Goal: Answer question/provide support: Share knowledge or assist other users

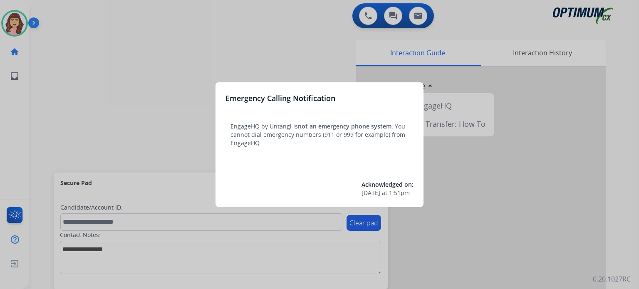
click at [311, 53] on div at bounding box center [319, 144] width 639 height 289
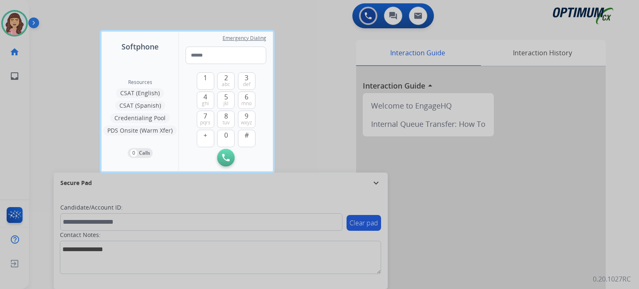
click at [326, 97] on div at bounding box center [319, 144] width 639 height 289
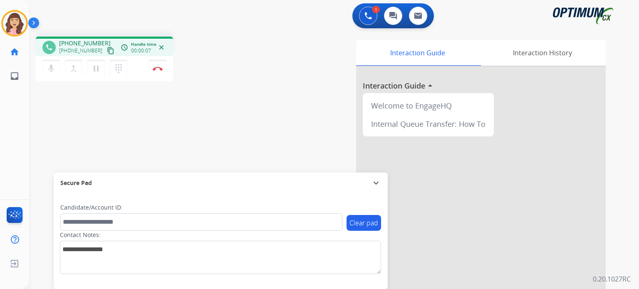
click at [107, 52] on mat-icon "content_copy" at bounding box center [110, 50] width 7 height 7
click at [156, 70] on img at bounding box center [158, 69] width 10 height 4
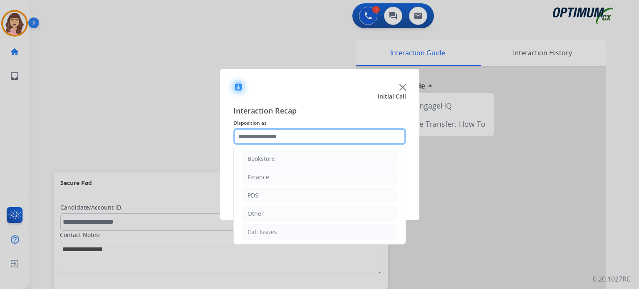
click at [276, 133] on input "text" at bounding box center [319, 136] width 173 height 17
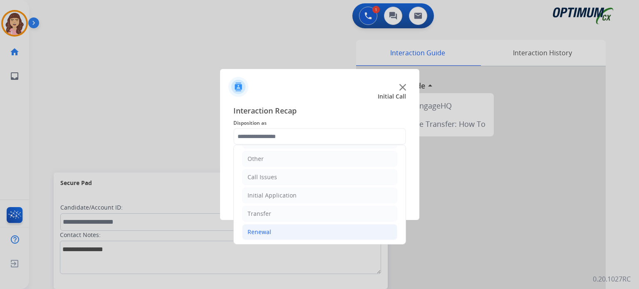
click at [272, 232] on li "Renewal" at bounding box center [319, 232] width 155 height 16
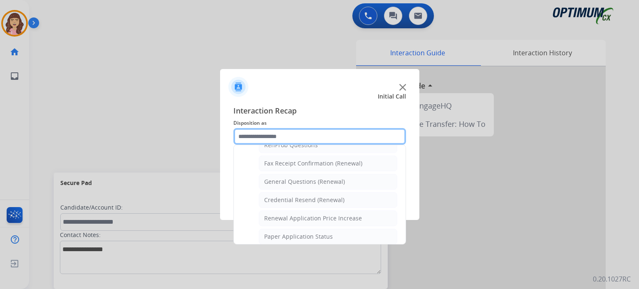
scroll to position [218, 0]
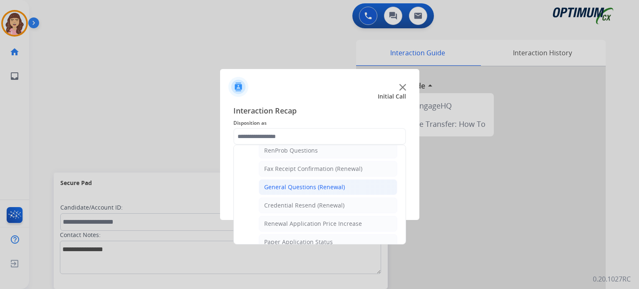
click at [312, 183] on div "General Questions (Renewal)" at bounding box center [304, 187] width 81 height 8
type input "**********"
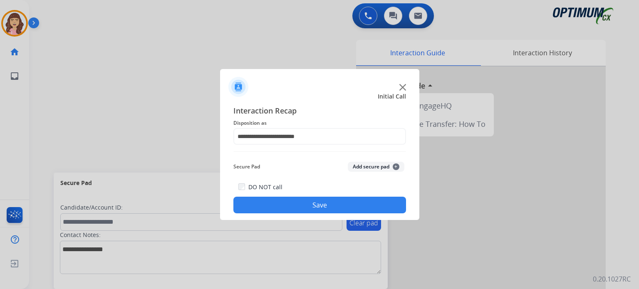
click at [310, 205] on button "Save" at bounding box center [319, 205] width 173 height 17
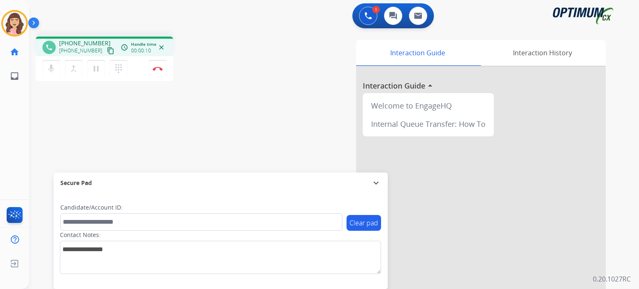
click at [107, 49] on mat-icon "content_copy" at bounding box center [110, 50] width 7 height 7
click at [161, 69] on img at bounding box center [158, 69] width 10 height 4
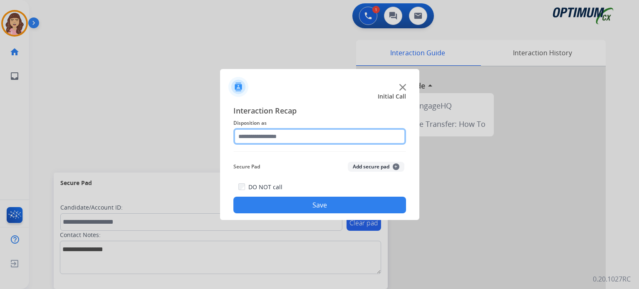
click at [300, 138] on input "text" at bounding box center [319, 136] width 173 height 17
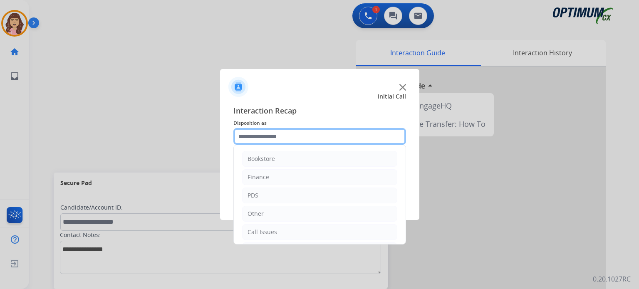
scroll to position [55, 0]
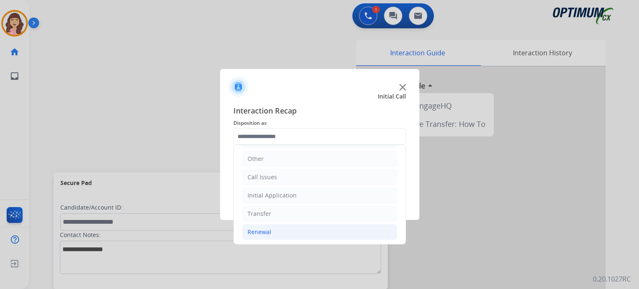
click at [282, 230] on li "Renewal" at bounding box center [319, 232] width 155 height 16
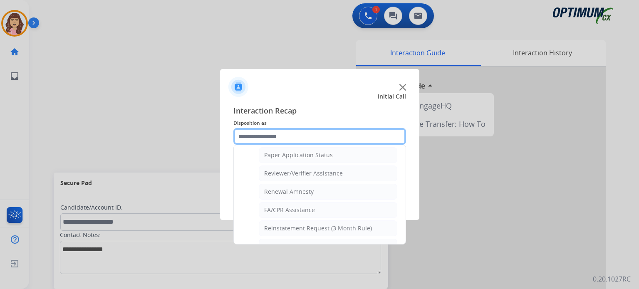
scroll to position [317, 0]
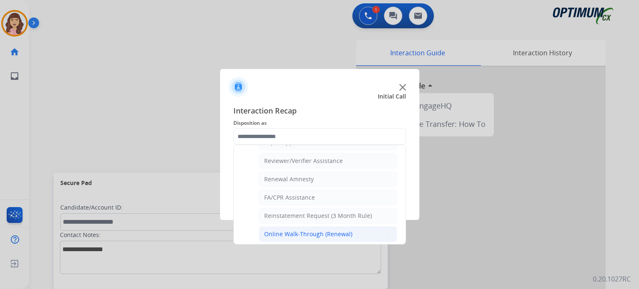
click at [325, 226] on li "Online Walk-Through (Renewal)" at bounding box center [328, 234] width 138 height 16
type input "**********"
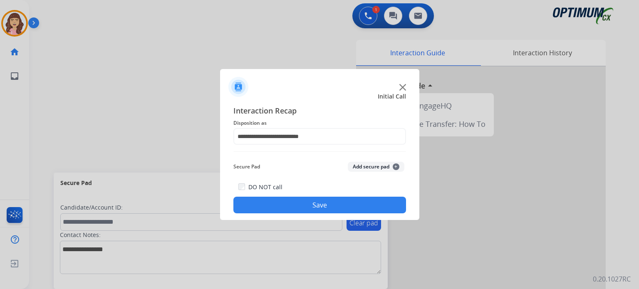
click at [323, 207] on button "Save" at bounding box center [319, 205] width 173 height 17
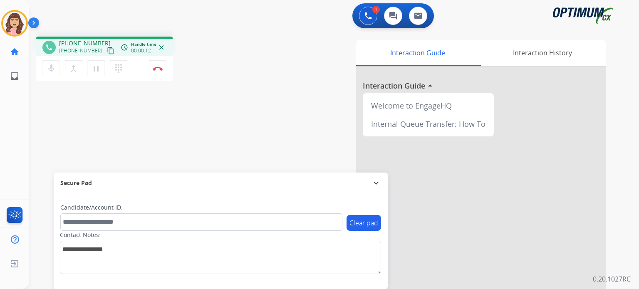
click at [107, 51] on mat-icon "content_copy" at bounding box center [110, 50] width 7 height 7
click at [245, 134] on div "phone [PHONE_NUMBER] [PHONE_NUMBER] content_copy access_time Call metrics Queue…" at bounding box center [324, 203] width 590 height 347
click at [159, 67] on img at bounding box center [158, 69] width 10 height 4
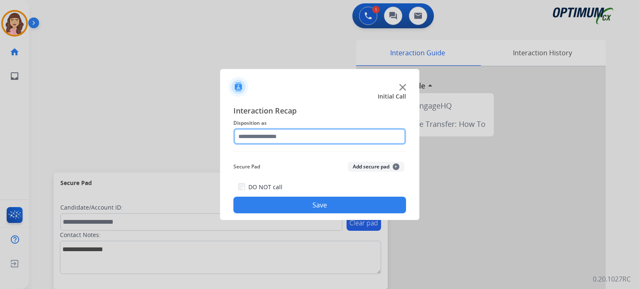
click at [286, 136] on input "text" at bounding box center [319, 136] width 173 height 17
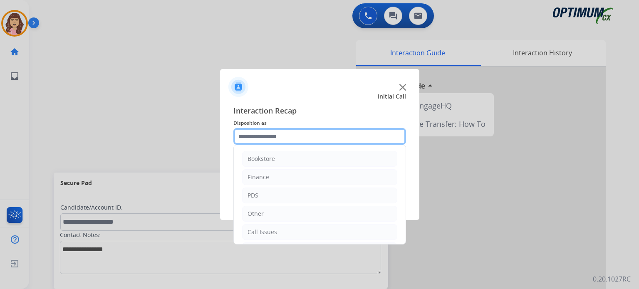
scroll to position [55, 0]
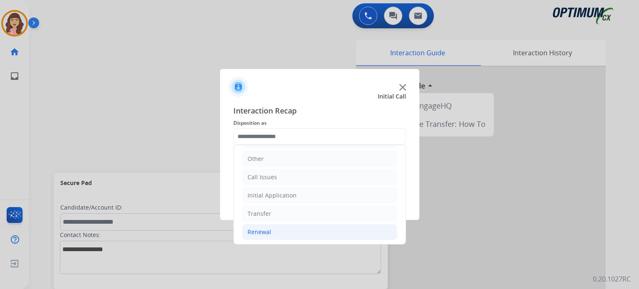
click at [260, 231] on div "Renewal" at bounding box center [259, 232] width 24 height 8
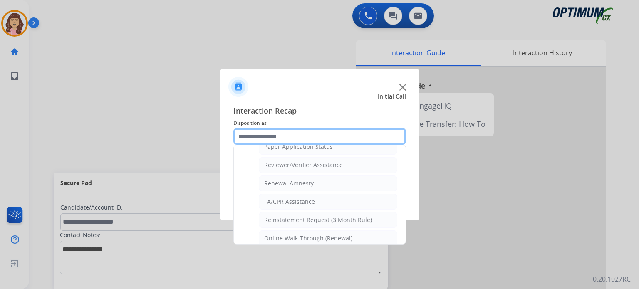
scroll to position [317, 0]
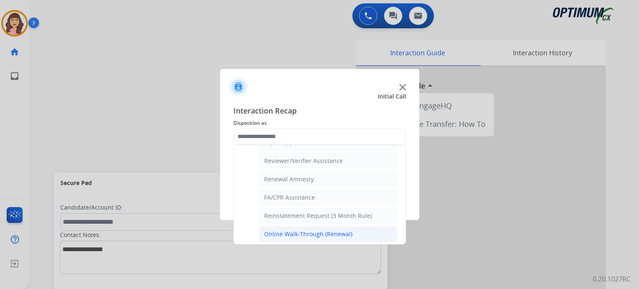
click at [348, 230] on div "Online Walk-Through (Renewal)" at bounding box center [308, 234] width 88 height 8
type input "**********"
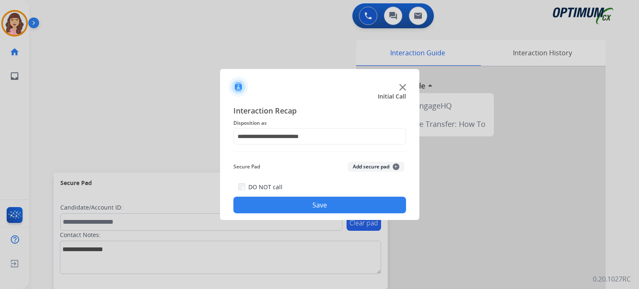
click at [337, 206] on button "Save" at bounding box center [319, 205] width 173 height 17
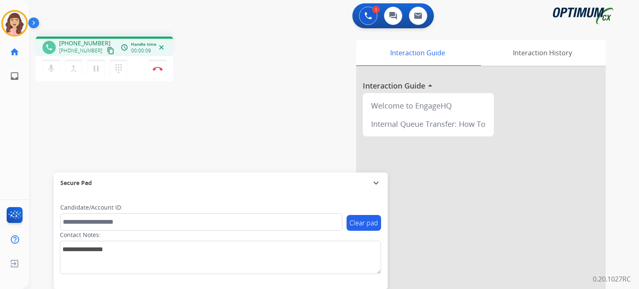
click at [107, 52] on mat-icon "content_copy" at bounding box center [110, 50] width 7 height 7
click at [155, 72] on button "Disconnect" at bounding box center [157, 68] width 17 height 17
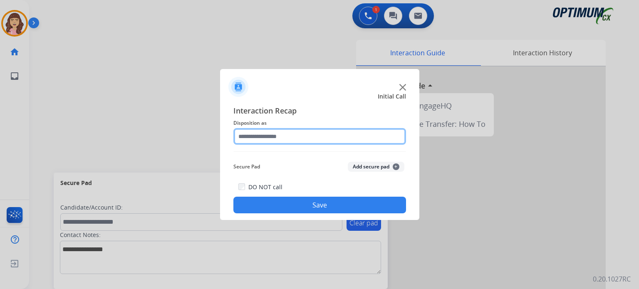
click at [284, 133] on input "text" at bounding box center [319, 136] width 173 height 17
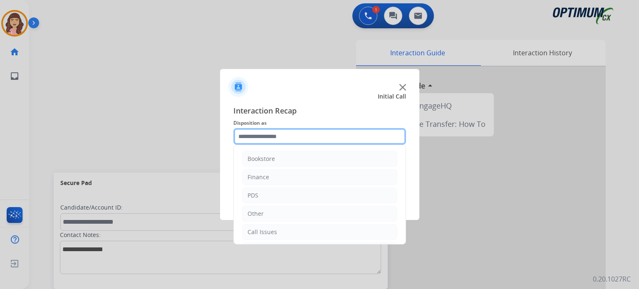
scroll to position [55, 0]
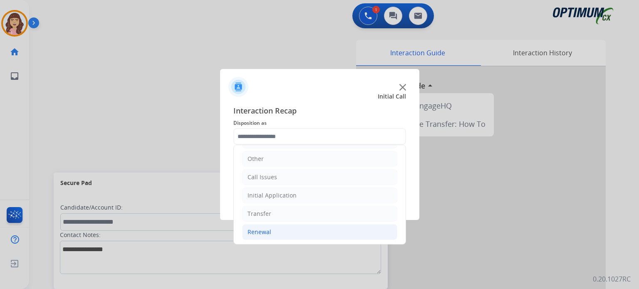
click at [275, 233] on li "Renewal" at bounding box center [319, 232] width 155 height 16
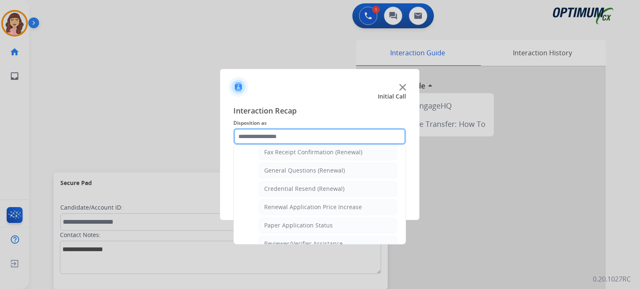
scroll to position [232, 0]
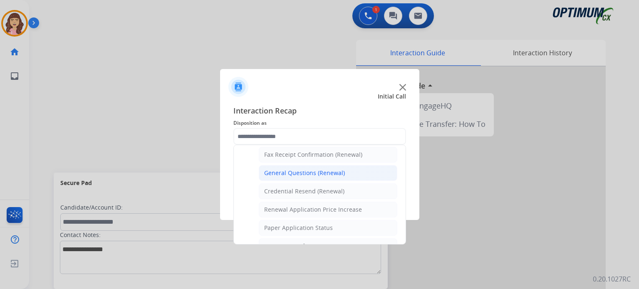
click at [306, 169] on div "General Questions (Renewal)" at bounding box center [304, 173] width 81 height 8
type input "**********"
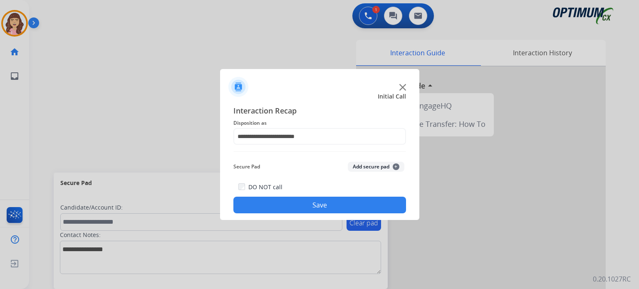
click at [313, 199] on button "Save" at bounding box center [319, 205] width 173 height 17
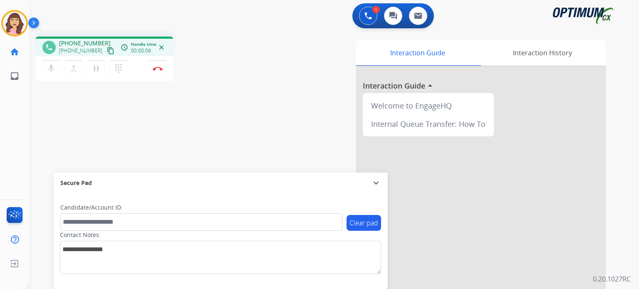
click at [107, 50] on mat-icon "content_copy" at bounding box center [110, 50] width 7 height 7
click at [158, 68] on img at bounding box center [158, 69] width 10 height 4
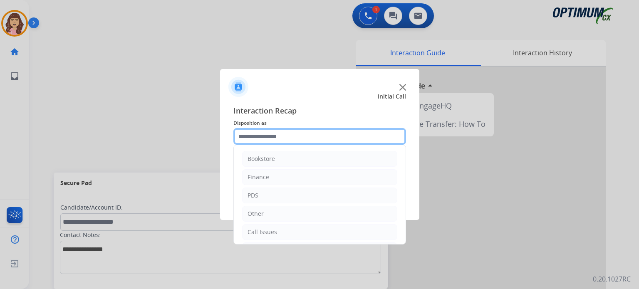
click at [283, 138] on input "text" at bounding box center [319, 136] width 173 height 17
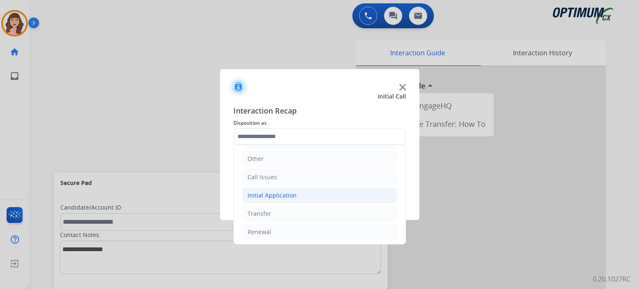
click at [304, 197] on li "Initial Application" at bounding box center [319, 196] width 155 height 16
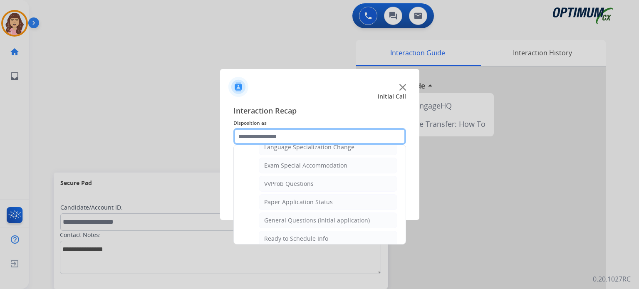
scroll to position [428, 0]
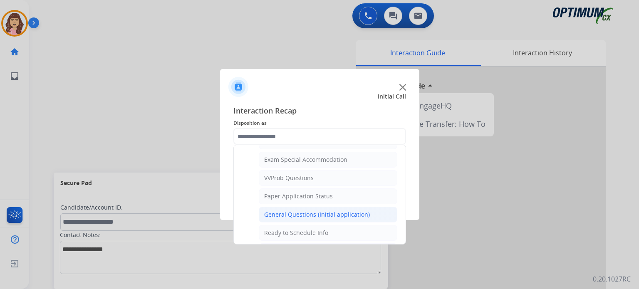
click at [314, 211] on div "General Questions (Initial application)" at bounding box center [317, 214] width 106 height 8
type input "**********"
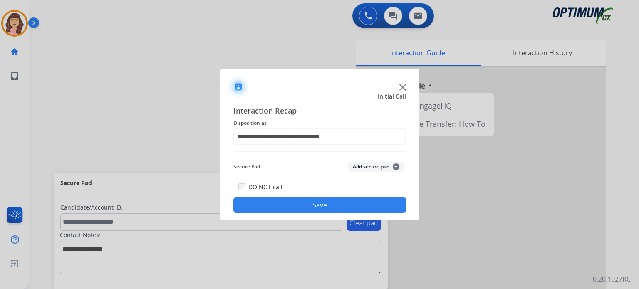
click at [304, 206] on button "Save" at bounding box center [319, 205] width 173 height 17
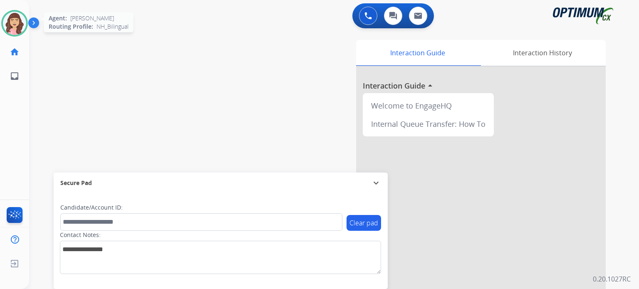
click at [18, 25] on img at bounding box center [14, 23] width 23 height 23
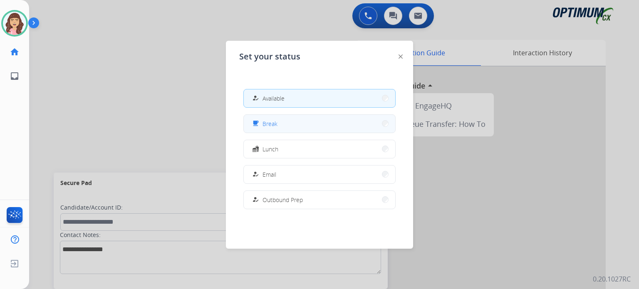
click at [279, 126] on button "free_breakfast Break" at bounding box center [319, 124] width 151 height 18
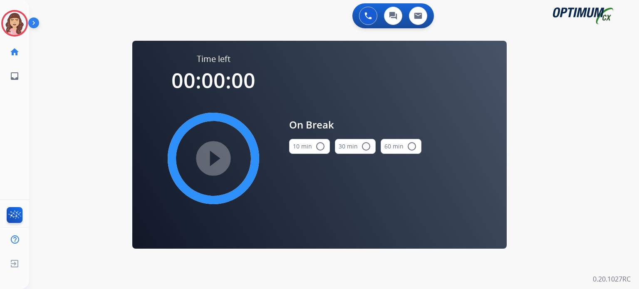
click at [315, 148] on mat-icon "radio_button_unchecked" at bounding box center [320, 146] width 10 height 10
click at [214, 158] on mat-icon "play_circle_filled" at bounding box center [213, 158] width 10 height 10
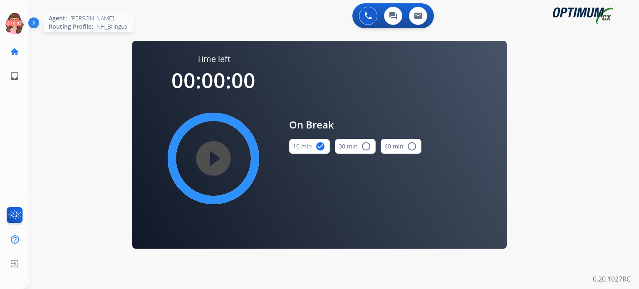
click at [12, 27] on icon at bounding box center [14, 23] width 27 height 27
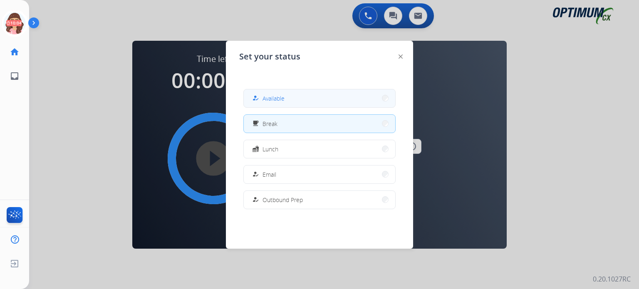
click at [268, 98] on span "Available" at bounding box center [273, 98] width 22 height 9
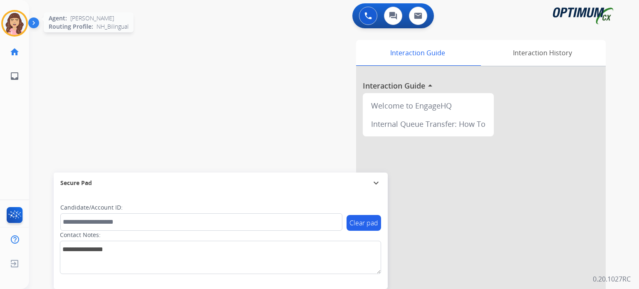
click at [18, 30] on img at bounding box center [14, 23] width 23 height 23
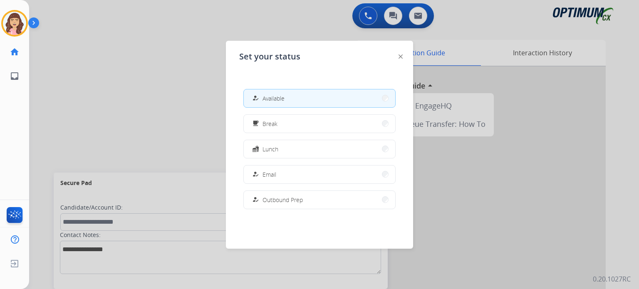
click at [182, 93] on div at bounding box center [319, 144] width 639 height 289
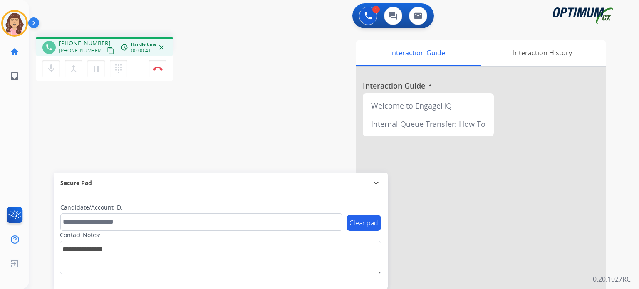
click at [107, 51] on mat-icon "content_copy" at bounding box center [110, 50] width 7 height 7
click at [158, 68] on img at bounding box center [158, 69] width 10 height 4
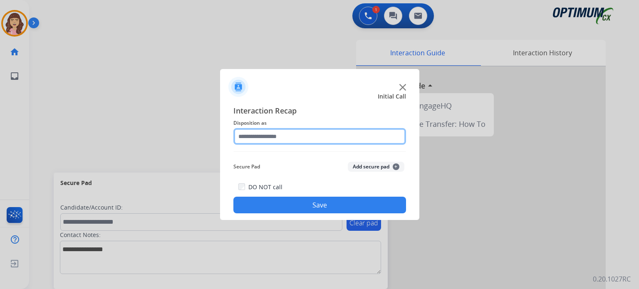
click at [301, 136] on input "text" at bounding box center [319, 136] width 173 height 17
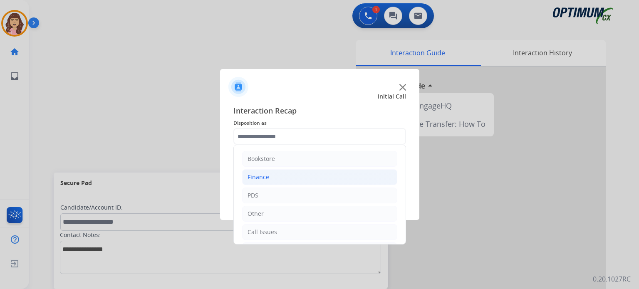
click at [280, 176] on li "Finance" at bounding box center [319, 177] width 155 height 16
click at [314, 215] on div "Finance Voucher Code" at bounding box center [295, 214] width 62 height 8
type input "**********"
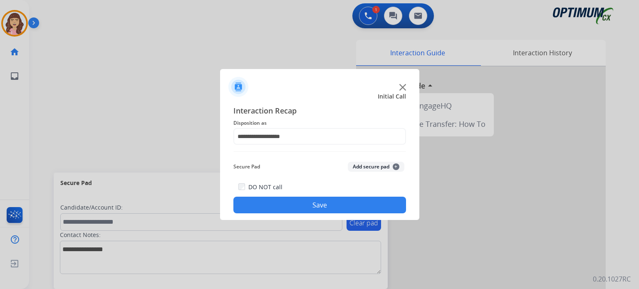
click at [325, 206] on button "Save" at bounding box center [319, 205] width 173 height 17
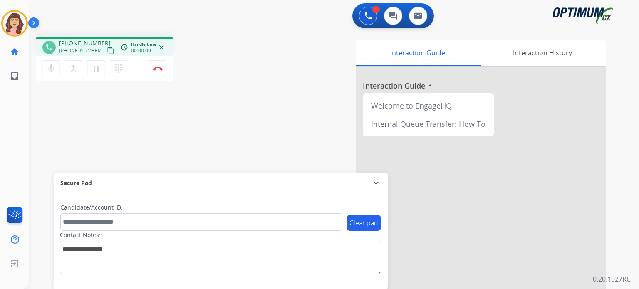
click at [107, 51] on mat-icon "content_copy" at bounding box center [110, 50] width 7 height 7
click at [158, 64] on button "Disconnect" at bounding box center [157, 68] width 17 height 17
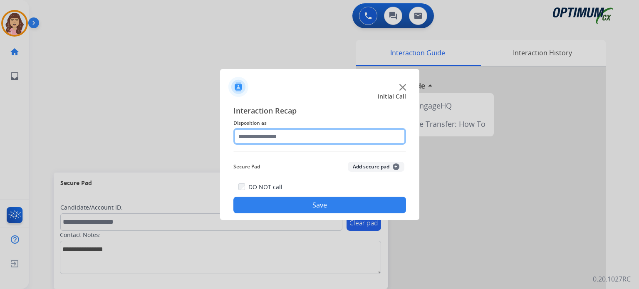
click at [288, 136] on input "text" at bounding box center [319, 136] width 173 height 17
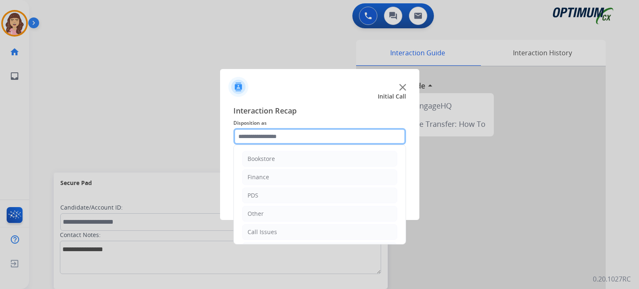
scroll to position [55, 0]
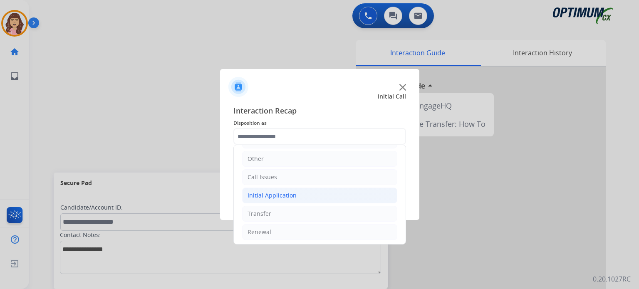
click at [294, 194] on li "Initial Application" at bounding box center [319, 196] width 155 height 16
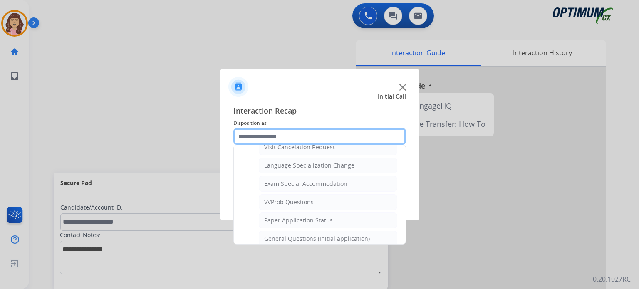
scroll to position [430, 0]
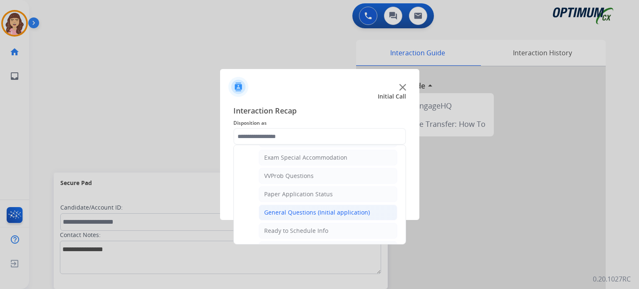
click at [320, 208] on div "General Questions (Initial application)" at bounding box center [317, 212] width 106 height 8
type input "**********"
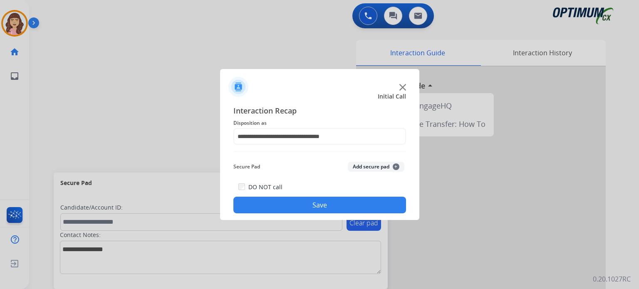
click at [320, 205] on button "Save" at bounding box center [319, 205] width 173 height 17
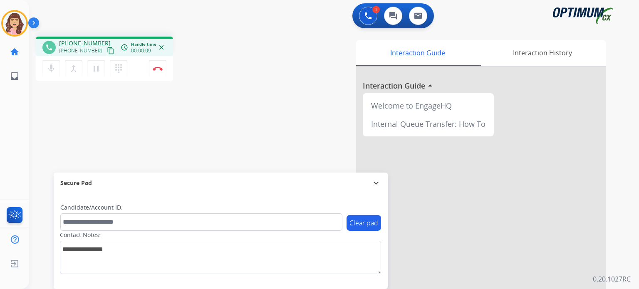
click at [107, 49] on mat-icon "content_copy" at bounding box center [110, 50] width 7 height 7
click at [156, 71] on button "Disconnect" at bounding box center [157, 68] width 17 height 17
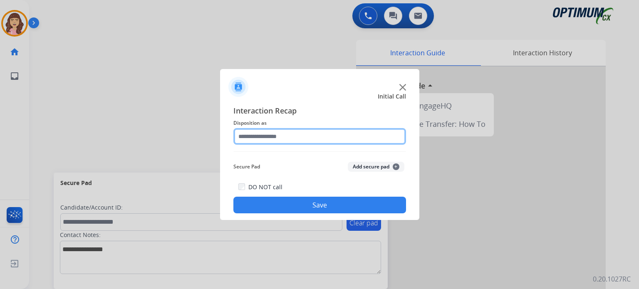
click at [301, 136] on input "text" at bounding box center [319, 136] width 173 height 17
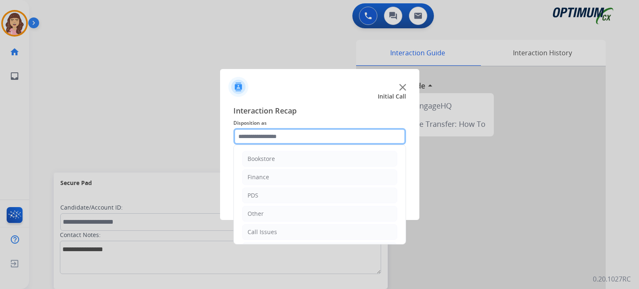
scroll to position [55, 0]
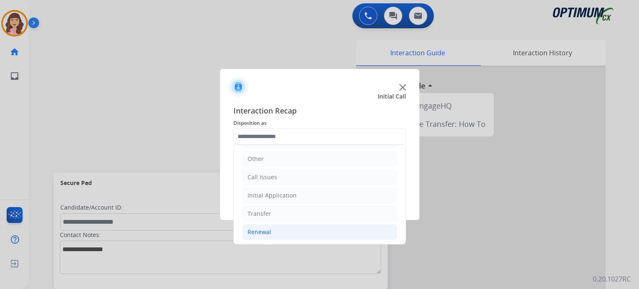
click at [301, 229] on li "Renewal" at bounding box center [319, 232] width 155 height 16
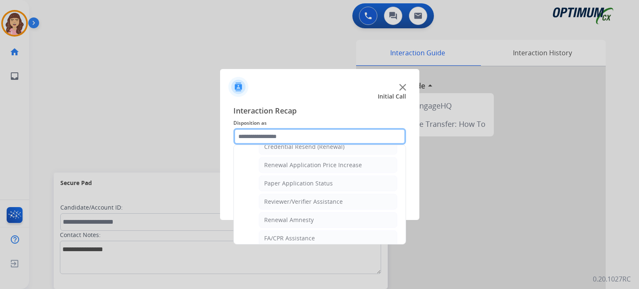
scroll to position [279, 0]
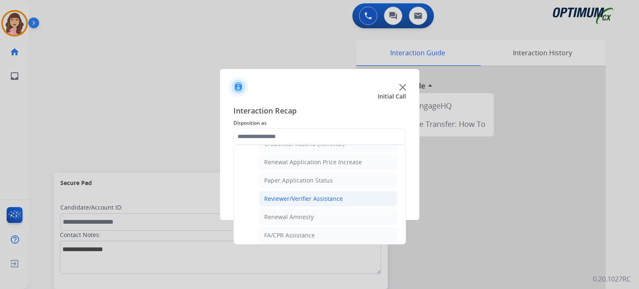
click at [322, 196] on div "Reviewer/Verifier Assistance" at bounding box center [303, 199] width 79 height 8
type input "**********"
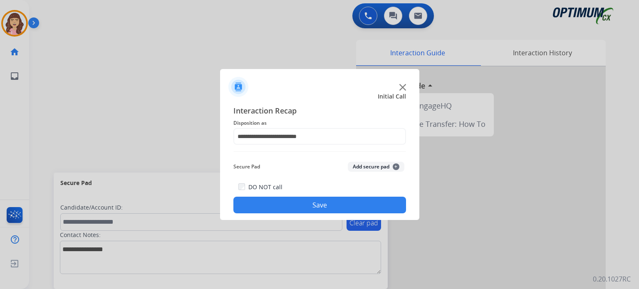
click at [311, 200] on button "Save" at bounding box center [319, 205] width 173 height 17
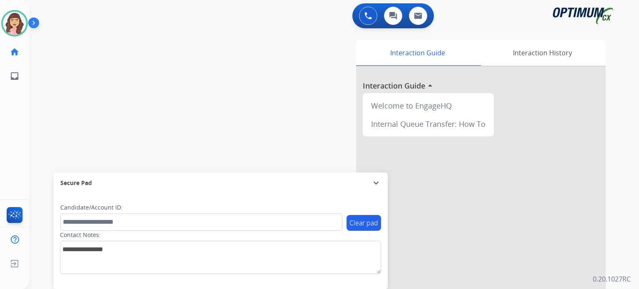
click at [39, 146] on div "swap_horiz Break voice bridge close_fullscreen Connect 3-Way Call merge_type Se…" at bounding box center [324, 203] width 590 height 347
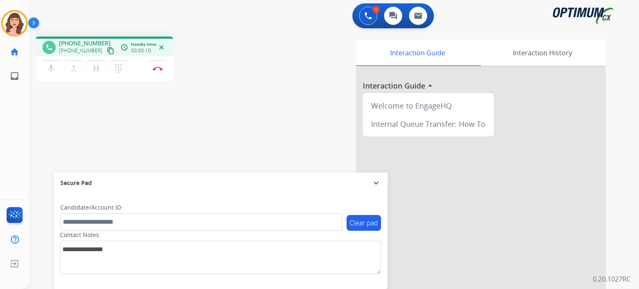
click at [107, 49] on mat-icon "content_copy" at bounding box center [110, 50] width 7 height 7
click at [156, 69] on img at bounding box center [158, 69] width 10 height 4
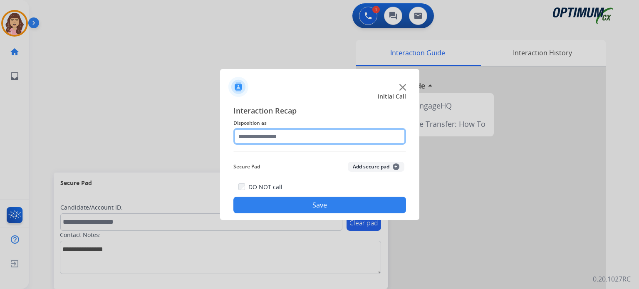
click at [285, 135] on input "text" at bounding box center [319, 136] width 173 height 17
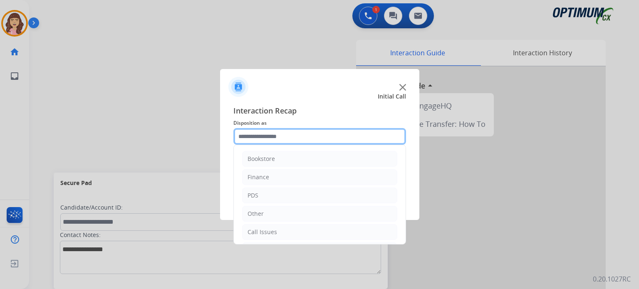
scroll to position [55, 0]
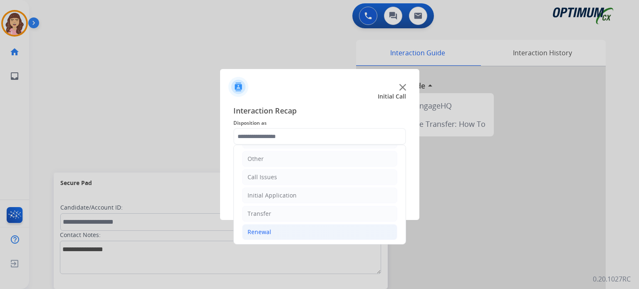
click at [271, 232] on li "Renewal" at bounding box center [319, 232] width 155 height 16
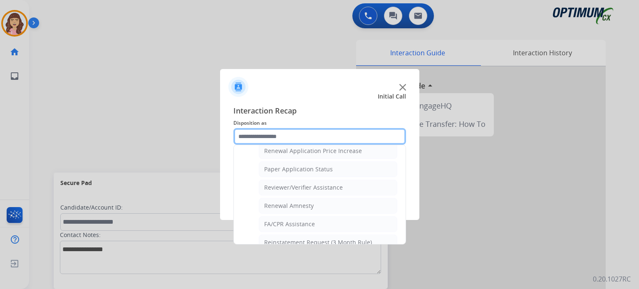
scroll to position [292, 0]
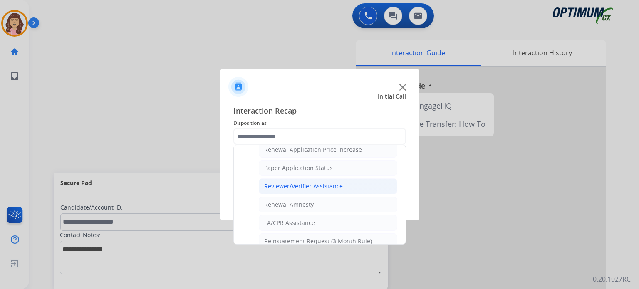
click at [306, 183] on div "Reviewer/Verifier Assistance" at bounding box center [303, 186] width 79 height 8
type input "**********"
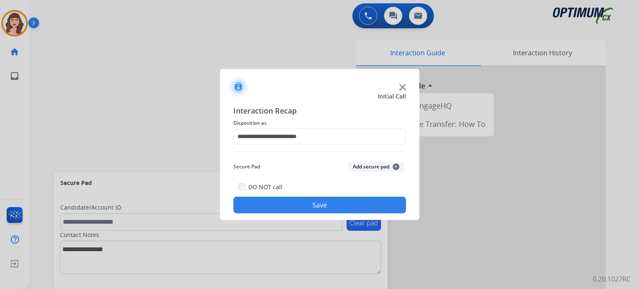
click at [305, 207] on button "Save" at bounding box center [319, 205] width 173 height 17
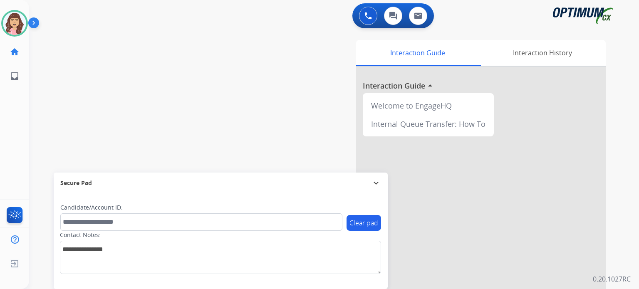
click at [318, 137] on div "Interaction Guide Interaction History Interaction Guide arrow_drop_up Welcome t…" at bounding box center [431, 208] width 350 height 337
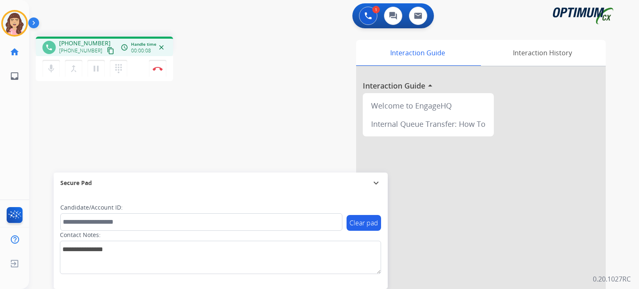
click at [107, 48] on mat-icon "content_copy" at bounding box center [110, 50] width 7 height 7
click at [163, 153] on div "phone [PHONE_NUMBER] [PHONE_NUMBER] content_copy access_time Call metrics Queue…" at bounding box center [324, 203] width 590 height 347
click at [158, 69] on img at bounding box center [158, 69] width 10 height 4
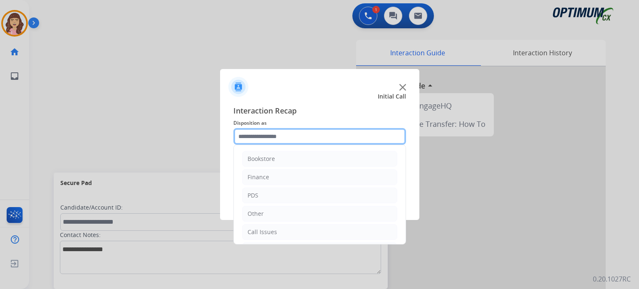
click at [290, 135] on input "text" at bounding box center [319, 136] width 173 height 17
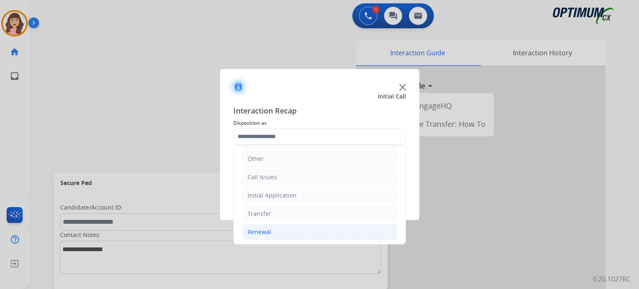
click at [279, 230] on li "Renewal" at bounding box center [319, 232] width 155 height 16
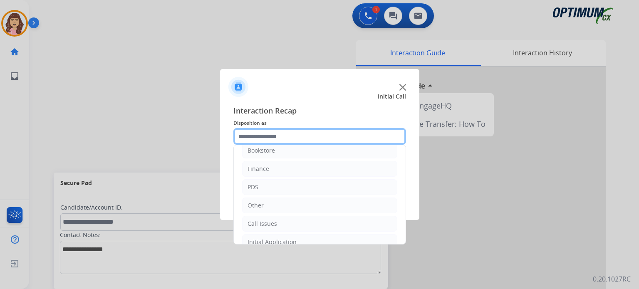
scroll to position [0, 0]
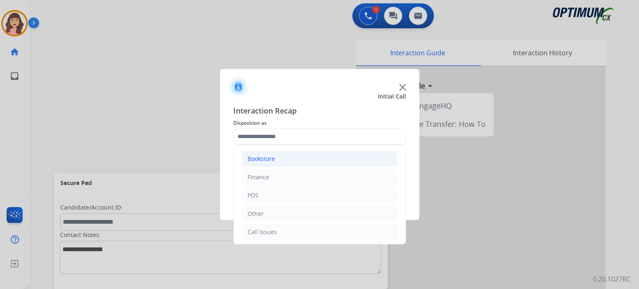
click at [282, 158] on li "Bookstore" at bounding box center [319, 159] width 155 height 16
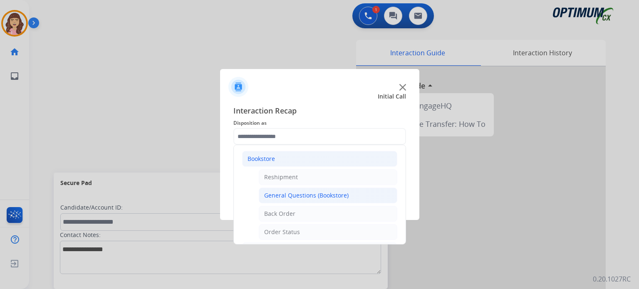
click at [304, 196] on div "General Questions (Bookstore)" at bounding box center [306, 195] width 84 height 8
type input "**********"
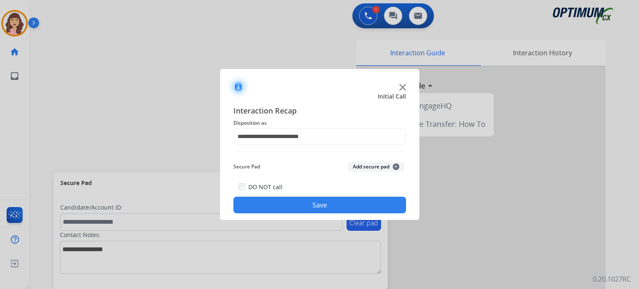
click at [321, 201] on button "Save" at bounding box center [319, 205] width 173 height 17
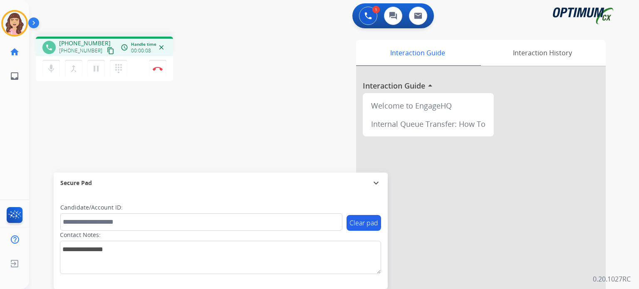
click at [107, 48] on mat-icon "content_copy" at bounding box center [110, 50] width 7 height 7
click at [157, 72] on button "Disconnect" at bounding box center [157, 68] width 17 height 17
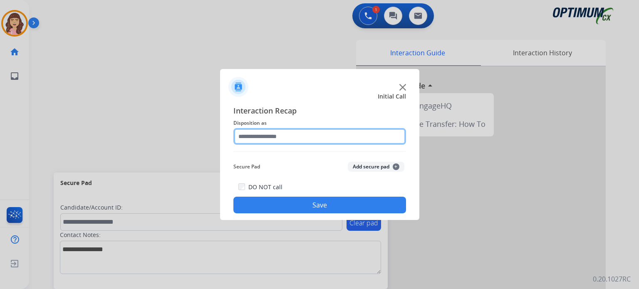
click at [294, 137] on input "text" at bounding box center [319, 136] width 173 height 17
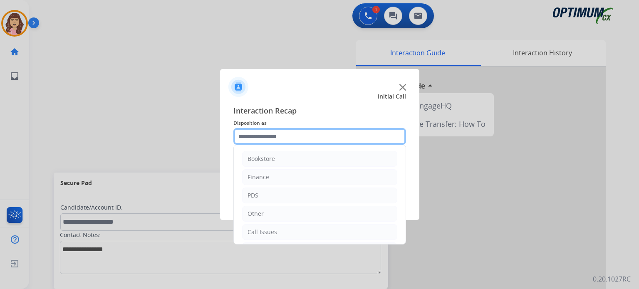
scroll to position [55, 0]
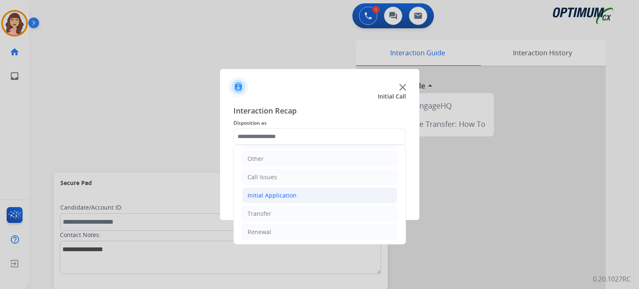
click at [286, 193] on div "Initial Application" at bounding box center [271, 195] width 49 height 8
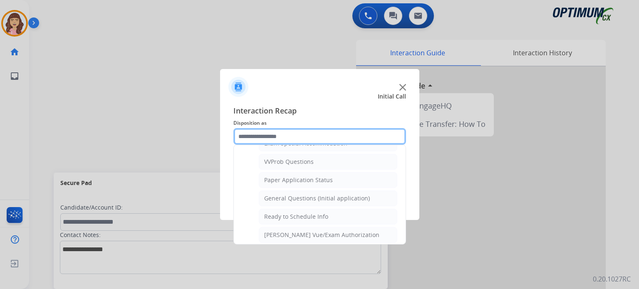
scroll to position [446, 0]
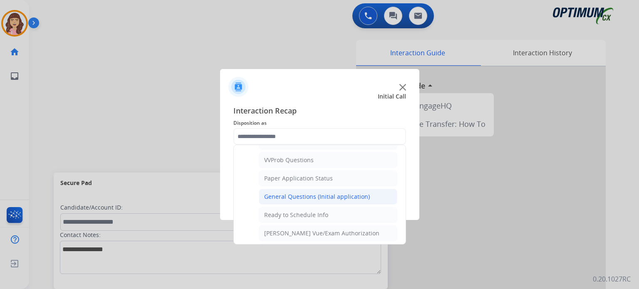
click at [320, 196] on li "General Questions (Initial application)" at bounding box center [328, 197] width 138 height 16
type input "**********"
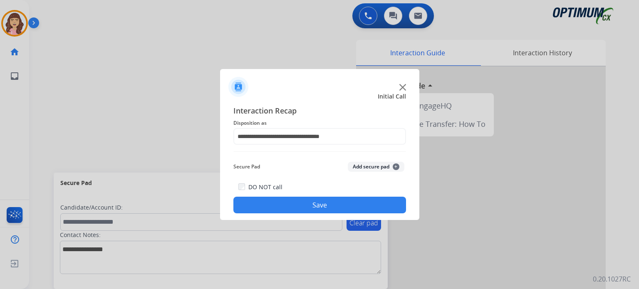
click at [302, 205] on button "Save" at bounding box center [319, 205] width 173 height 17
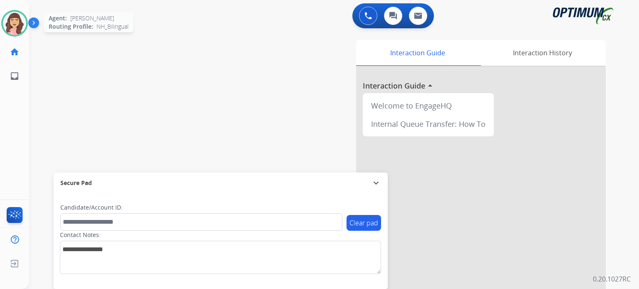
click at [20, 26] on img at bounding box center [14, 23] width 23 height 23
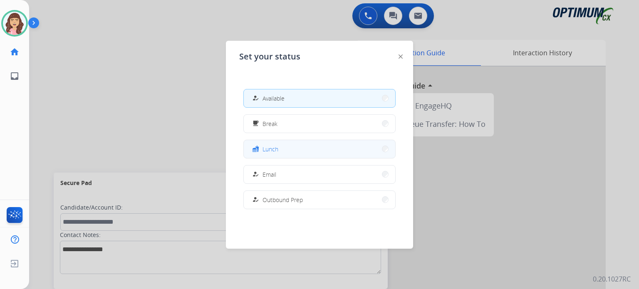
click at [269, 148] on span "Lunch" at bounding box center [270, 149] width 16 height 9
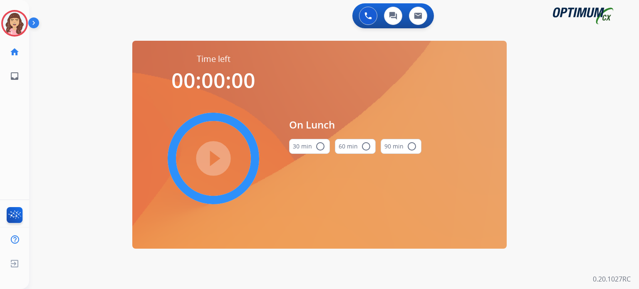
click at [311, 148] on button "30 min radio_button_unchecked" at bounding box center [309, 146] width 41 height 15
click at [209, 159] on mat-icon "play_circle_filled" at bounding box center [213, 158] width 10 height 10
